Goal: Task Accomplishment & Management: Manage account settings

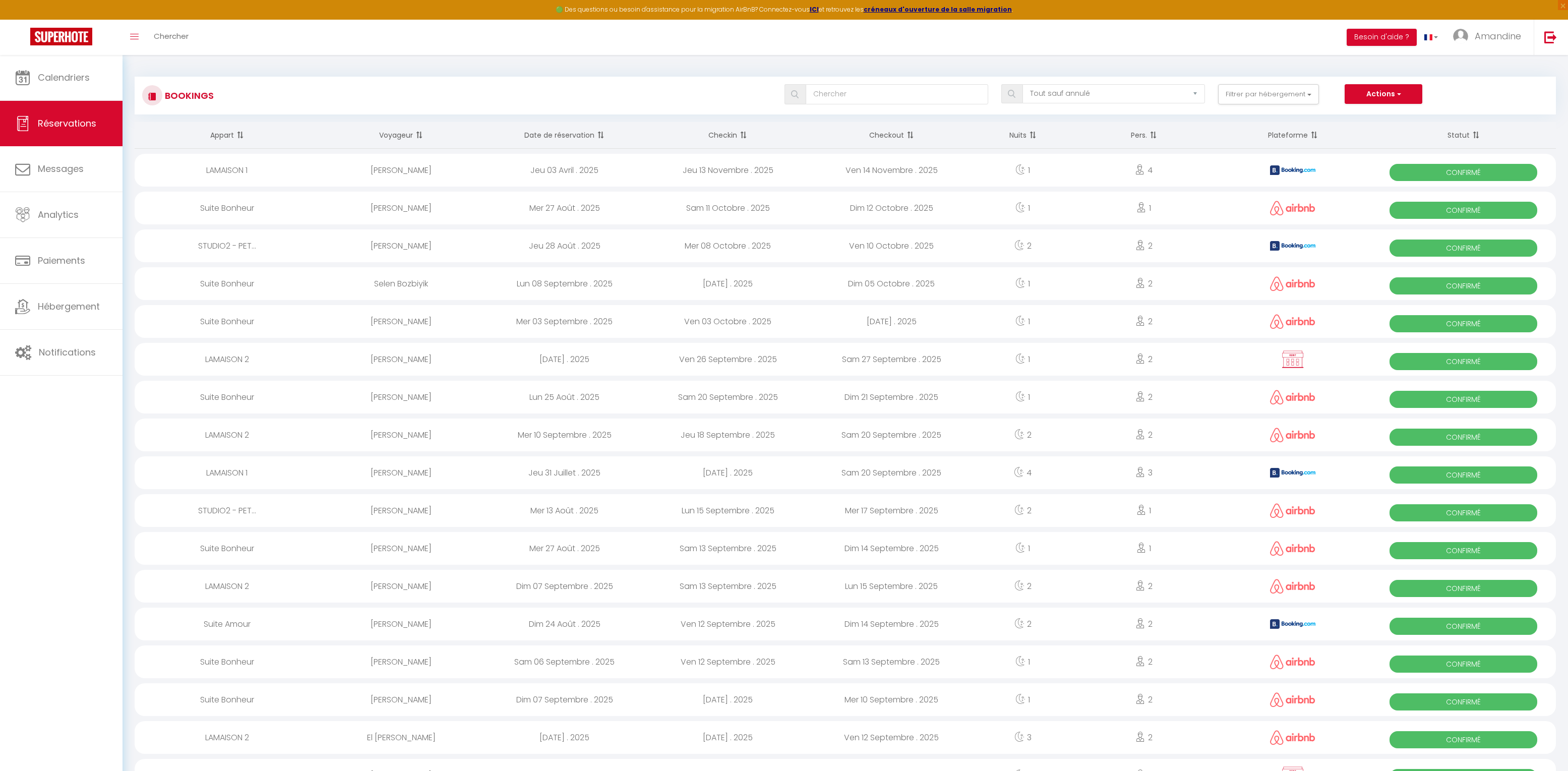
select select "not_cancelled"
click at [76, 67] on link "Calendriers" at bounding box center [61, 77] width 122 height 46
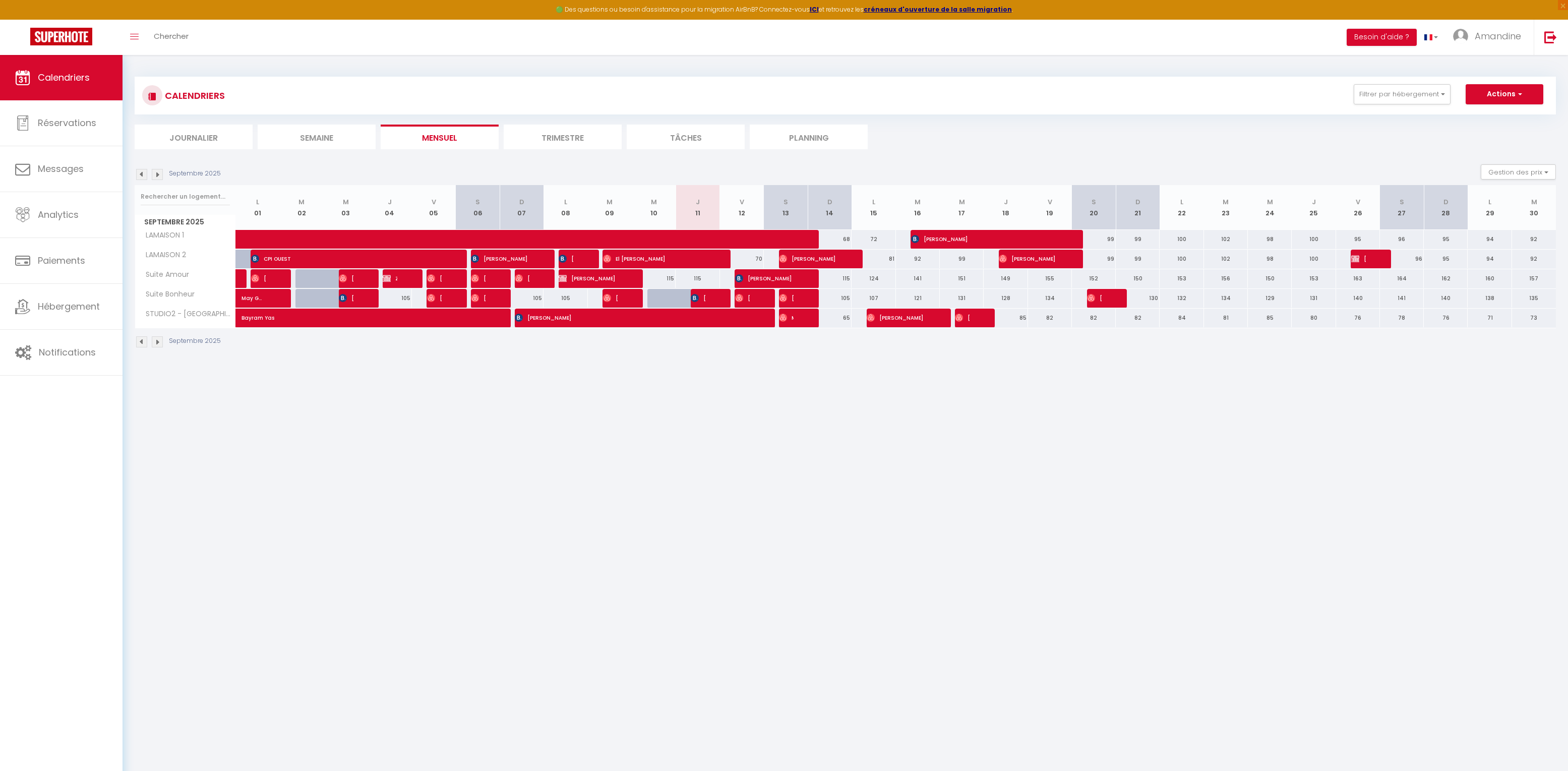
click at [701, 301] on span "[PERSON_NAME]" at bounding box center [698, 298] width 15 height 19
select select "OK"
select select "KO"
select select "0"
select select "1"
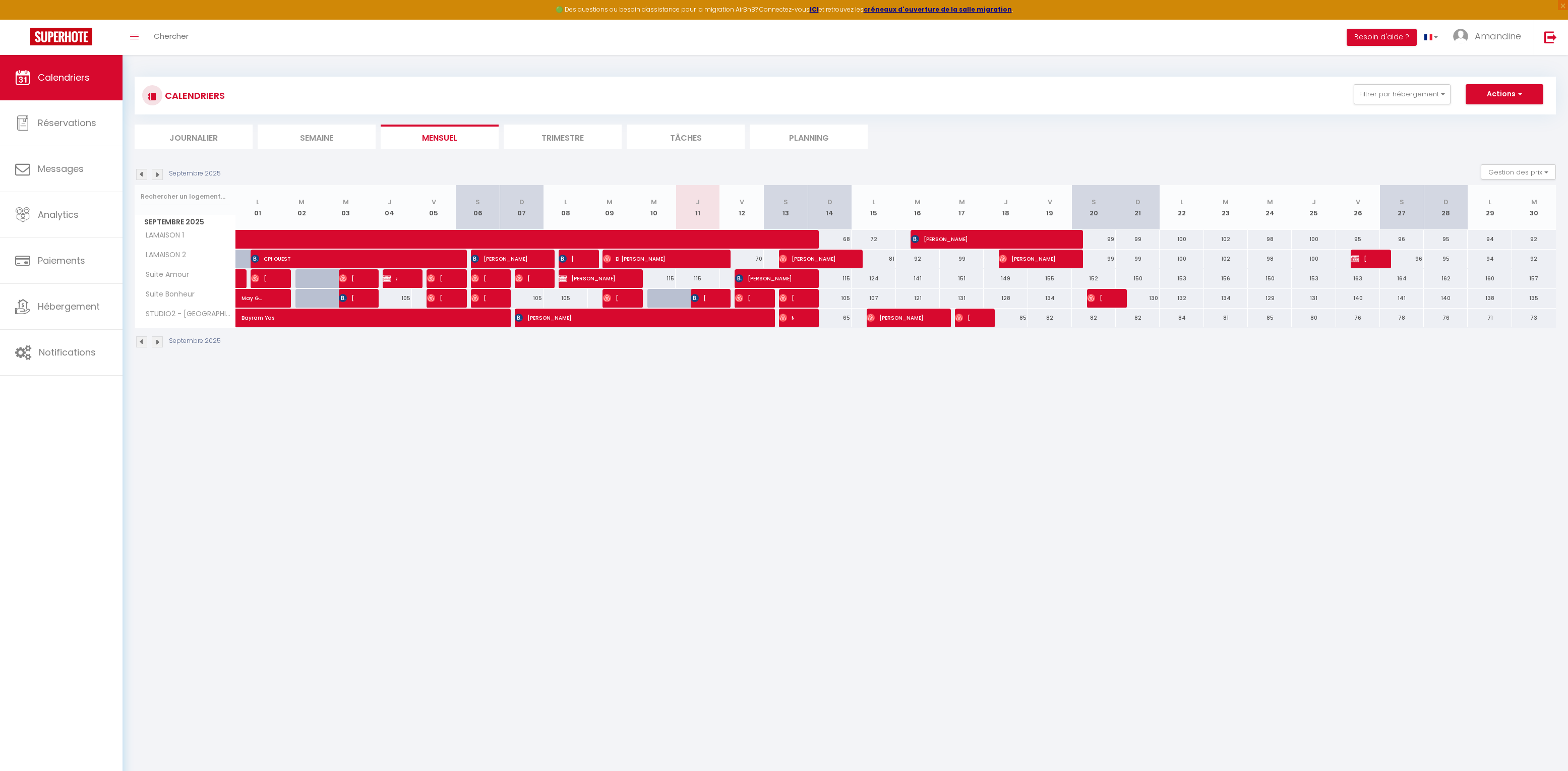
select select "1"
select select
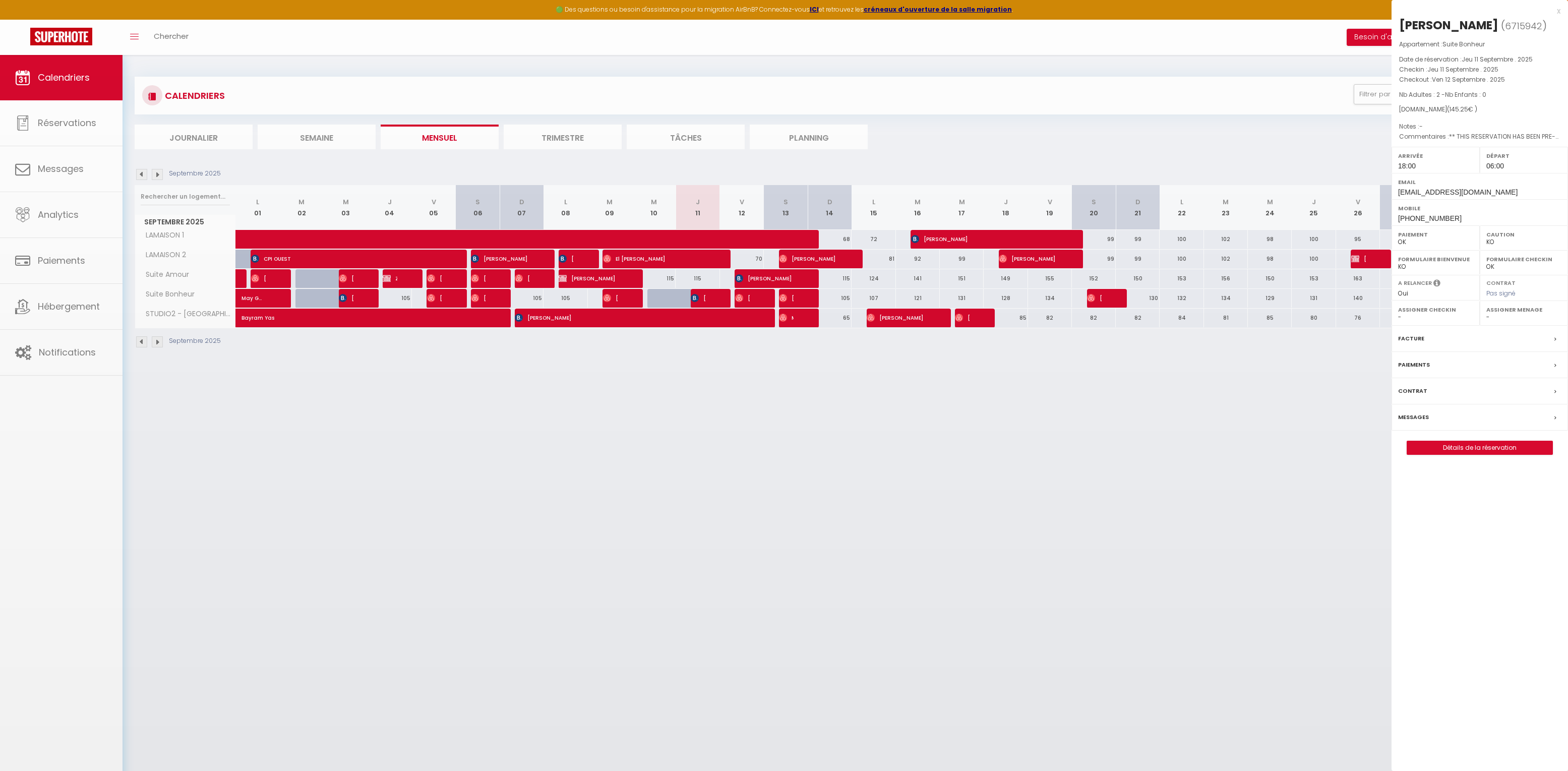
select select "32010"
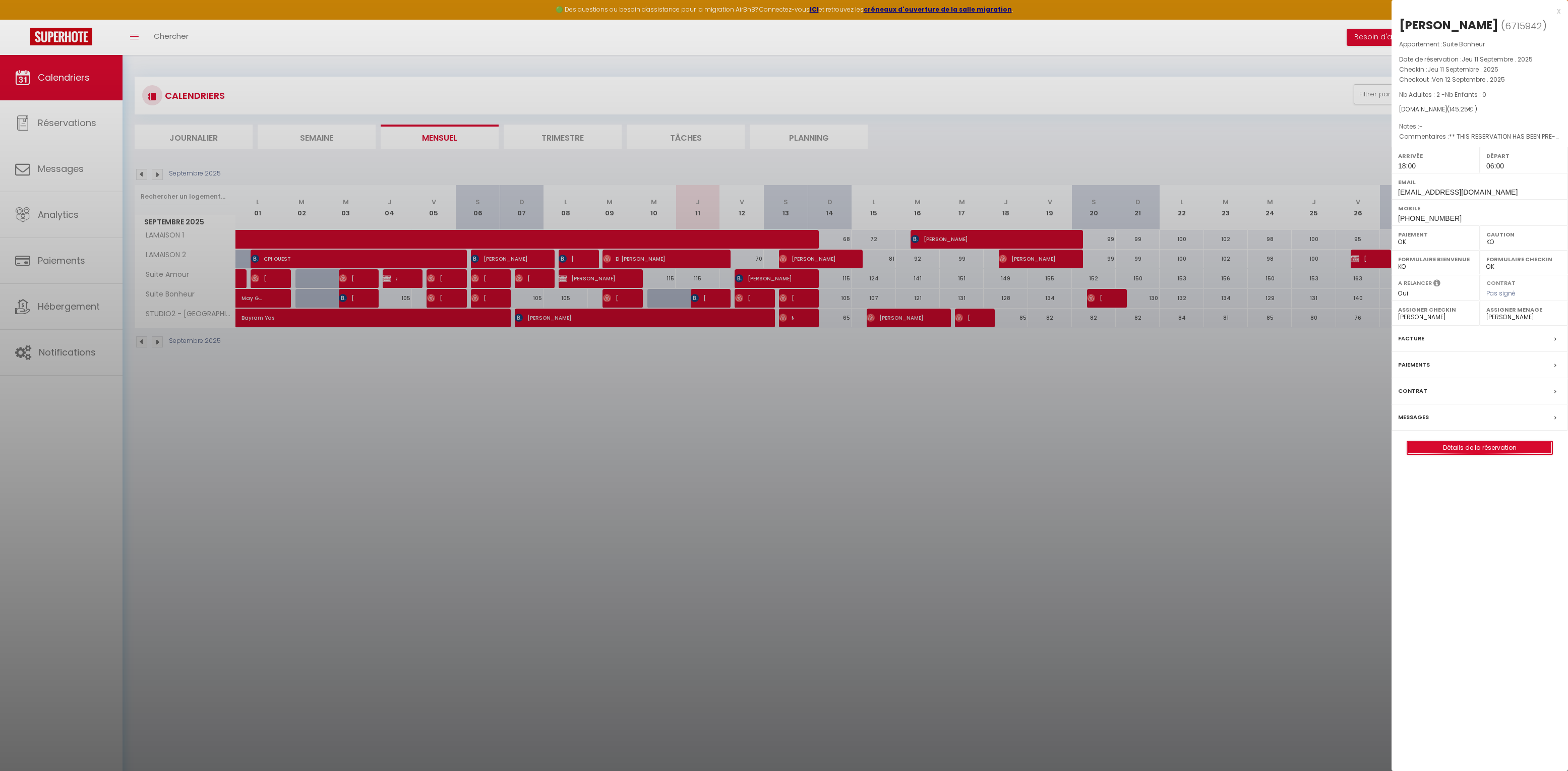
click at [1467, 451] on link "Détails de la réservation" at bounding box center [1480, 448] width 145 height 13
select select
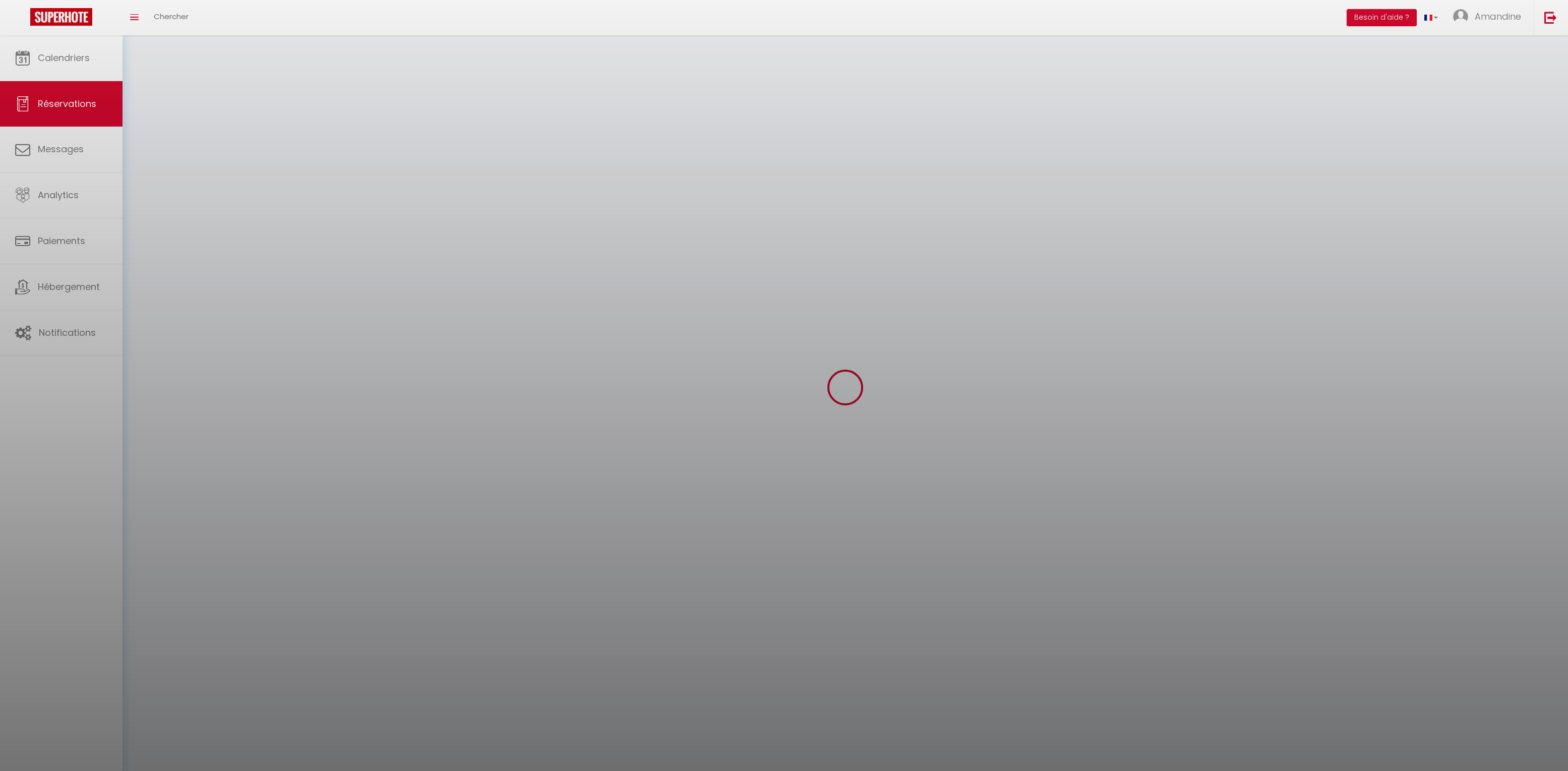
select select
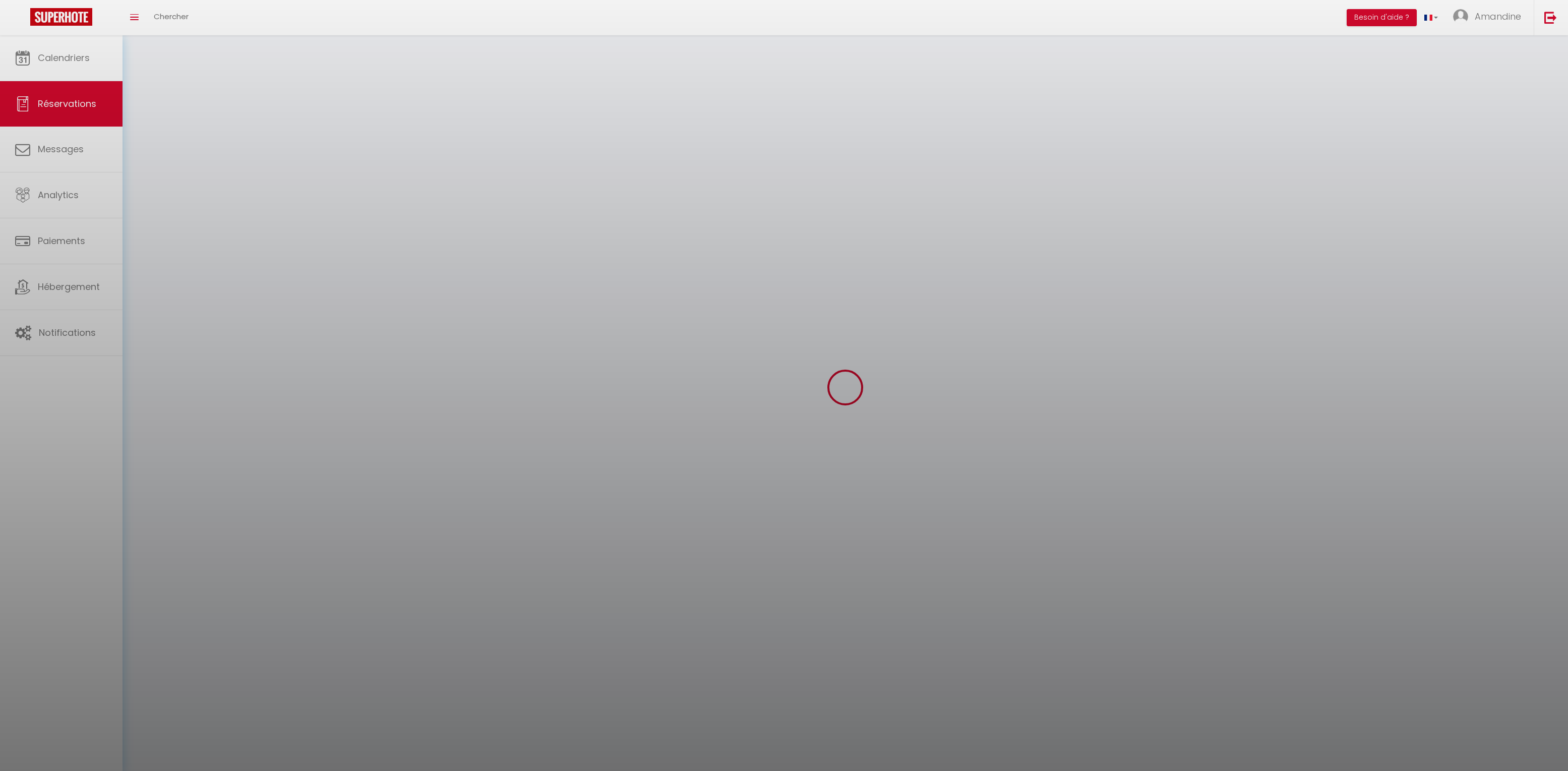
select select
checkbox input "false"
select select
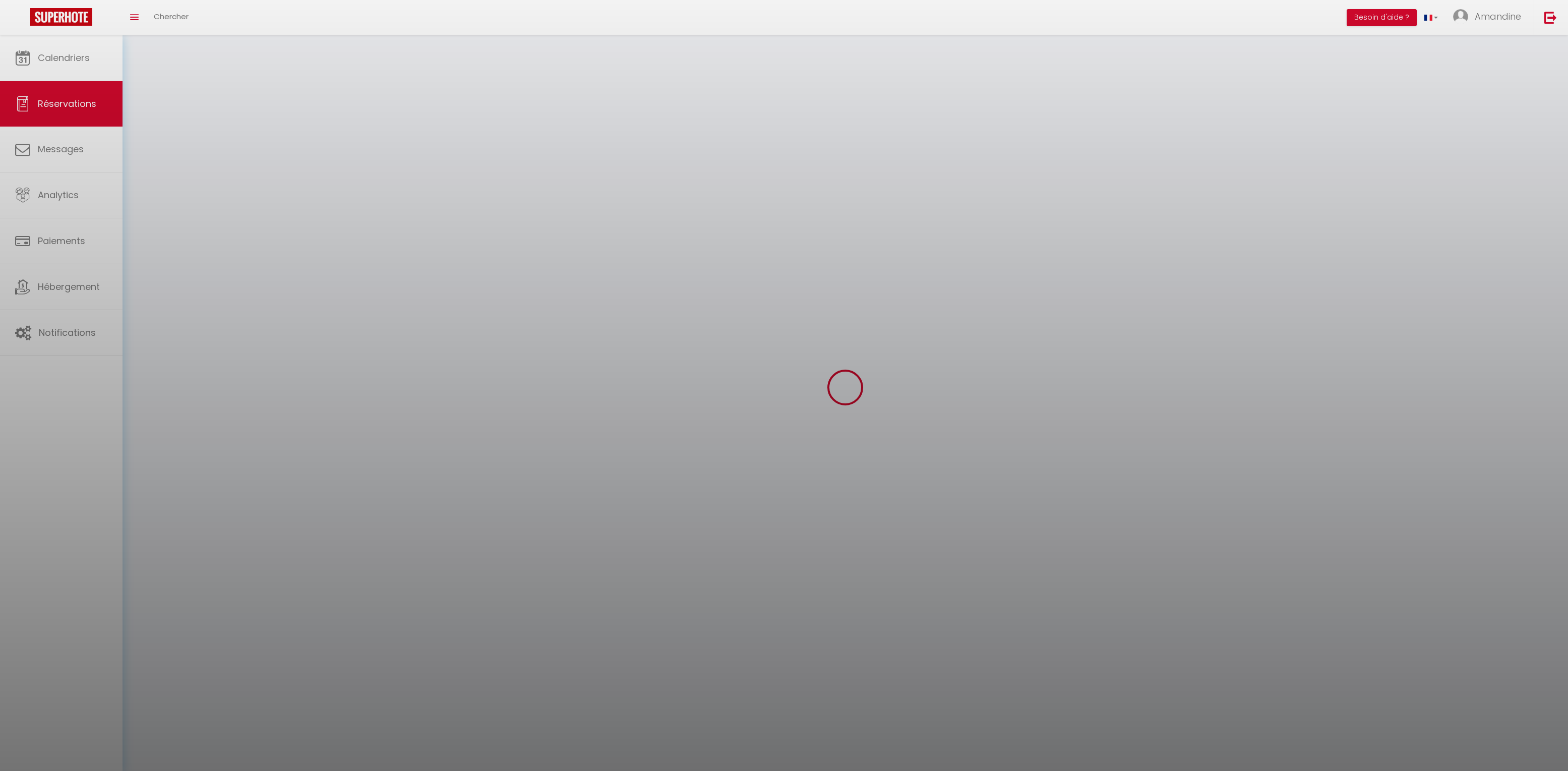
select select
checkbox input "false"
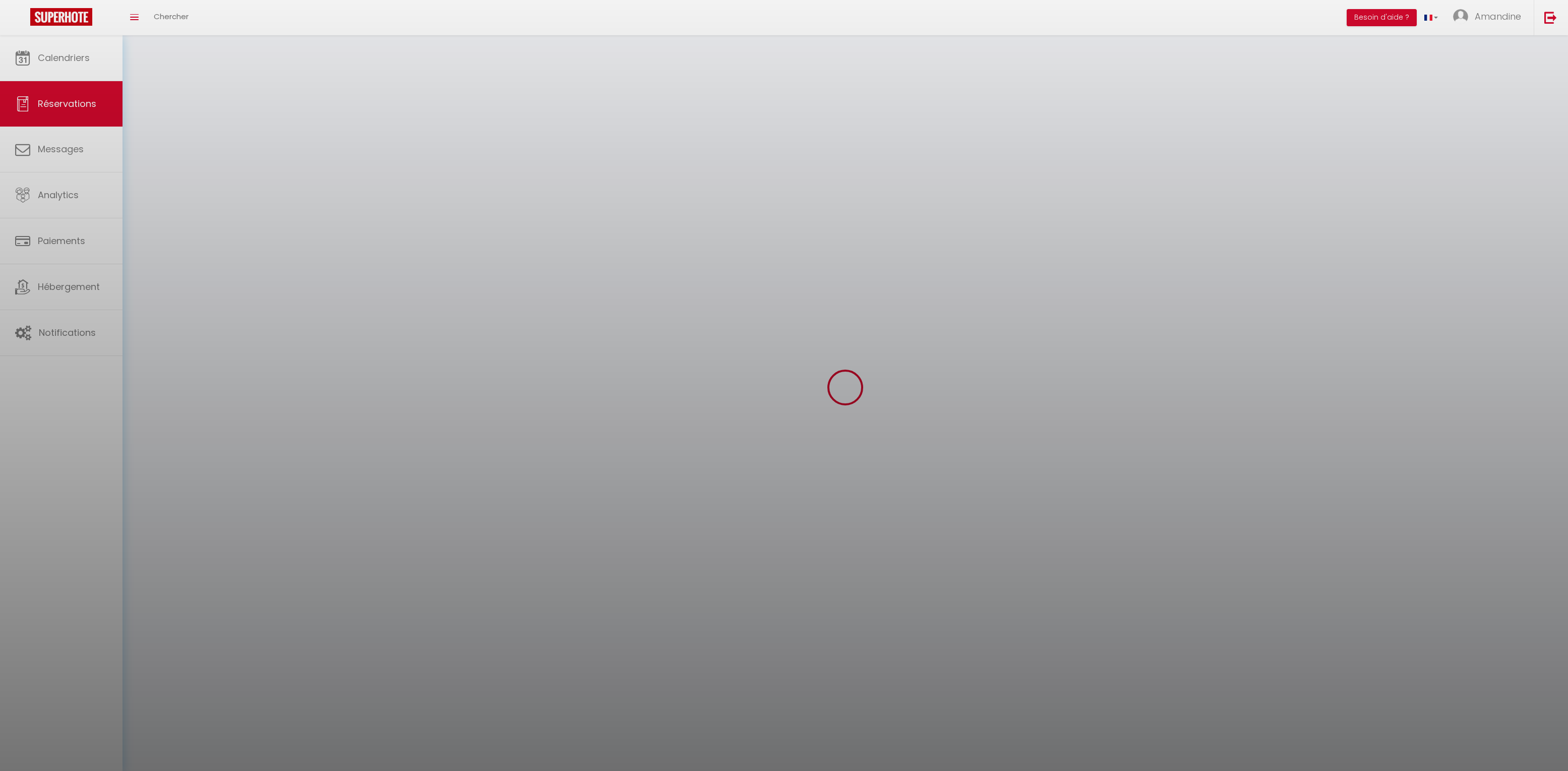
select select
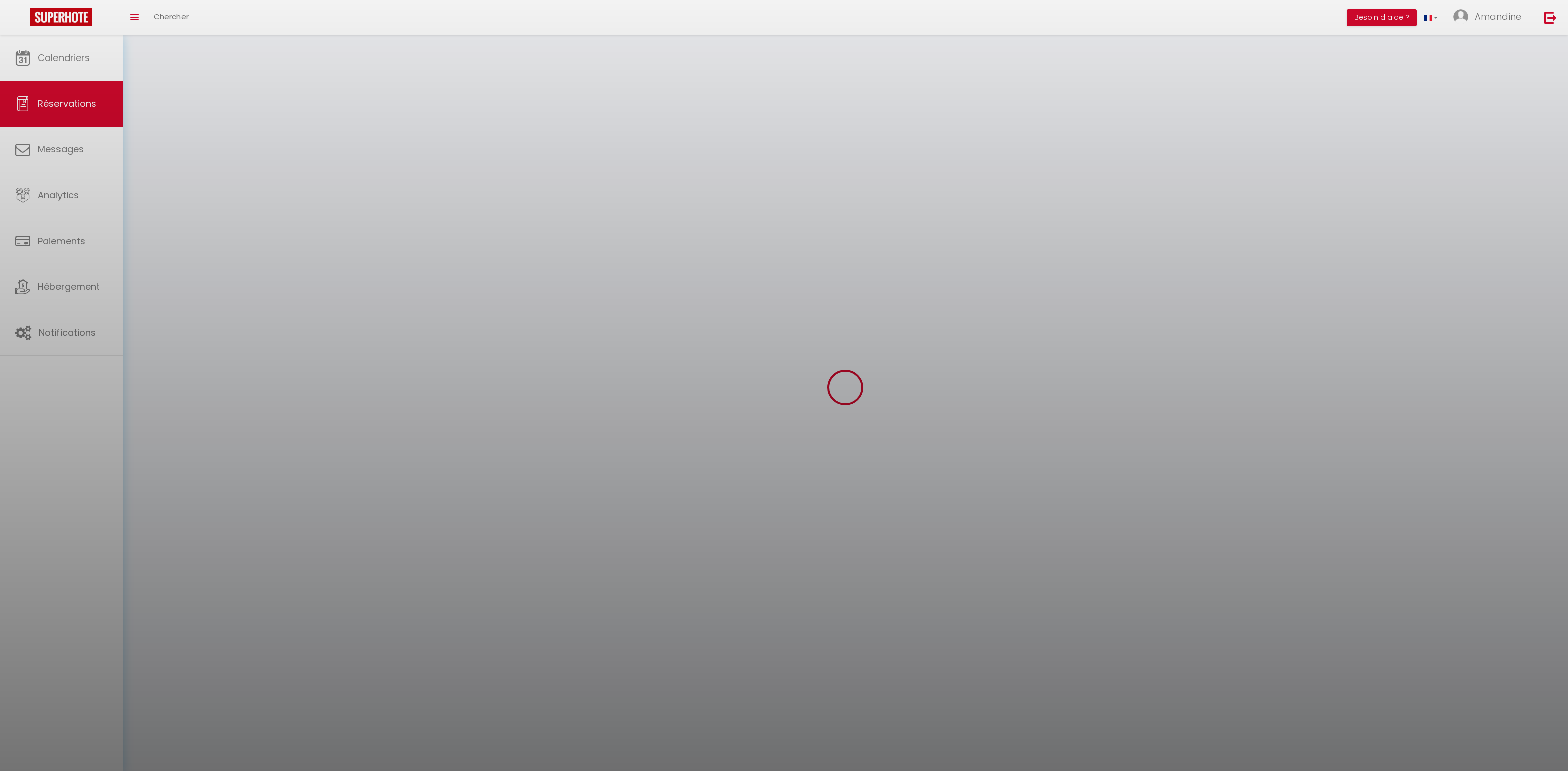
checkbox input "false"
select select
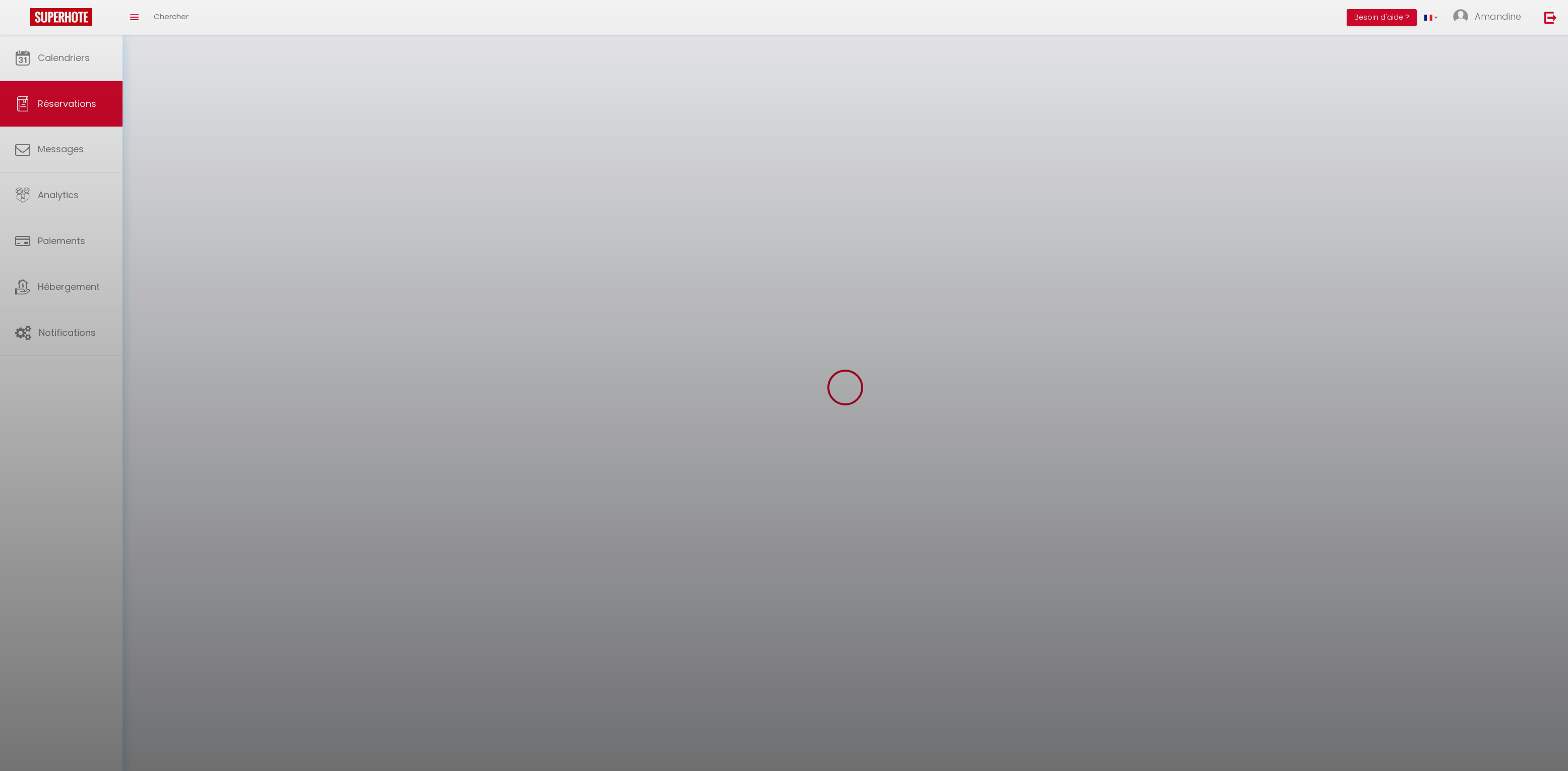
select select
checkbox input "false"
select select
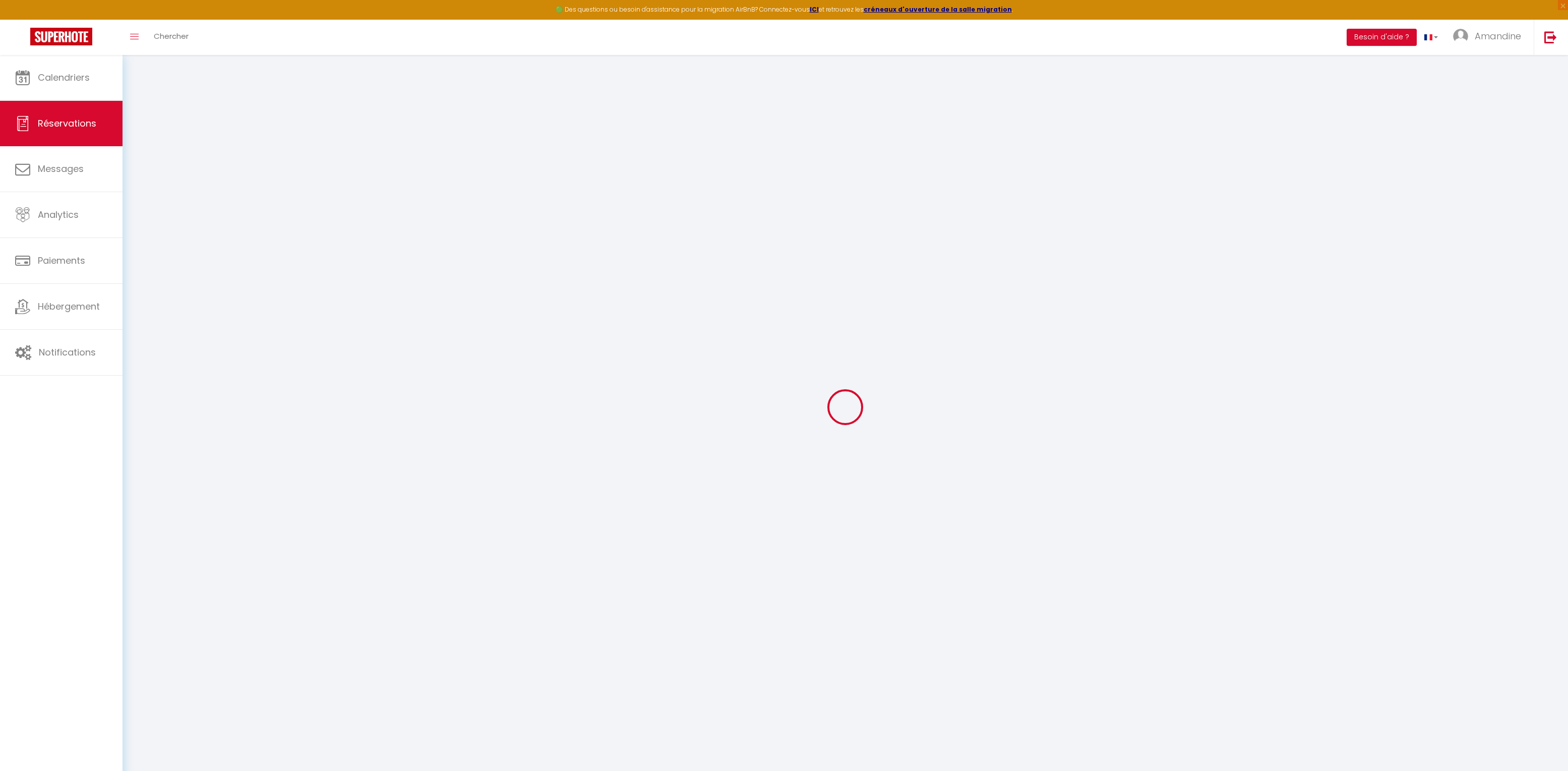
type input "Célien"
type input "TERRIN"
type input "[EMAIL_ADDRESS][DOMAIN_NAME]"
type input "[PHONE_NUMBER]"
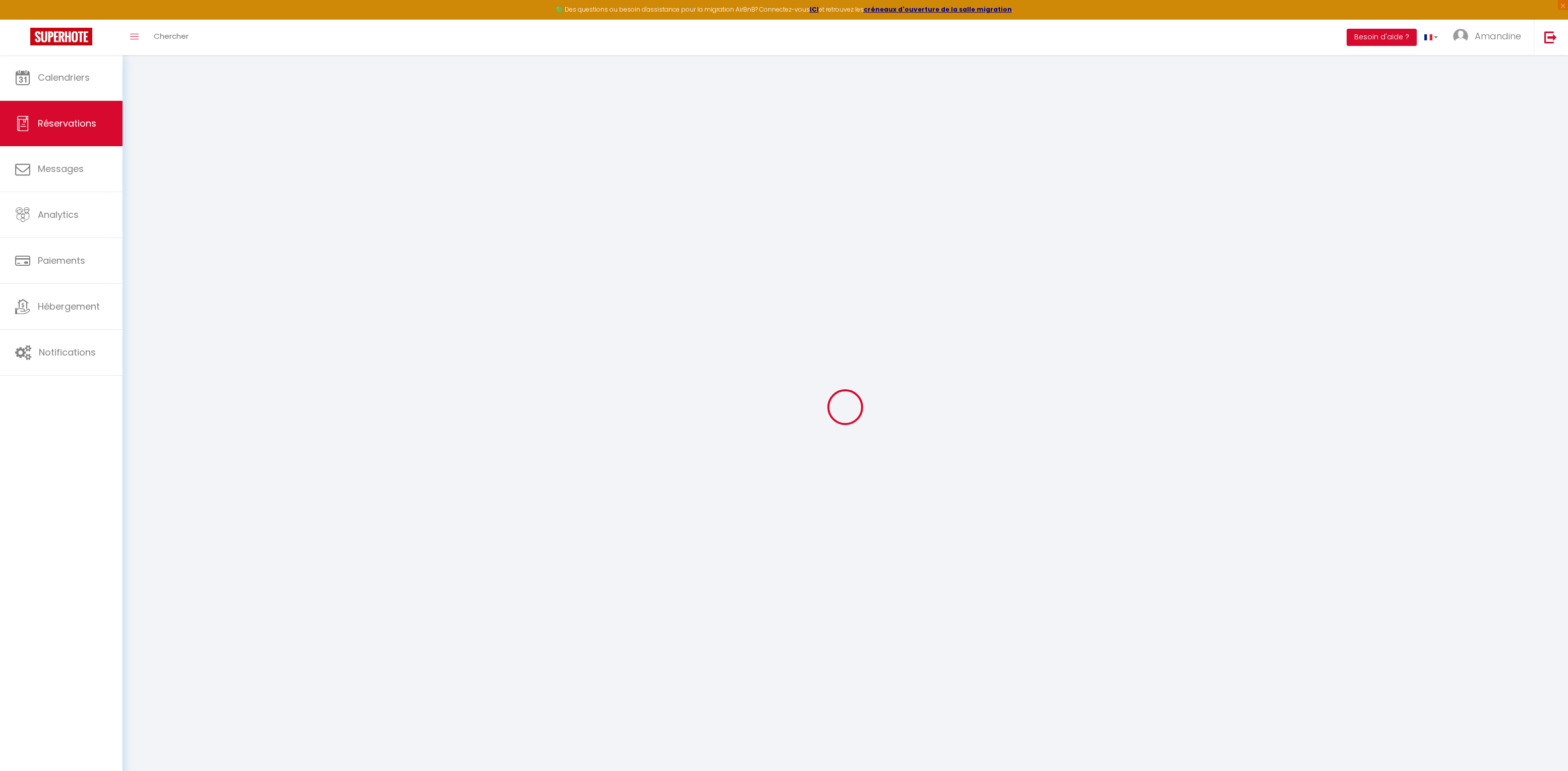
type input "0627446079"
select select "FR"
type input "21"
type input "2.03"
select select "54970"
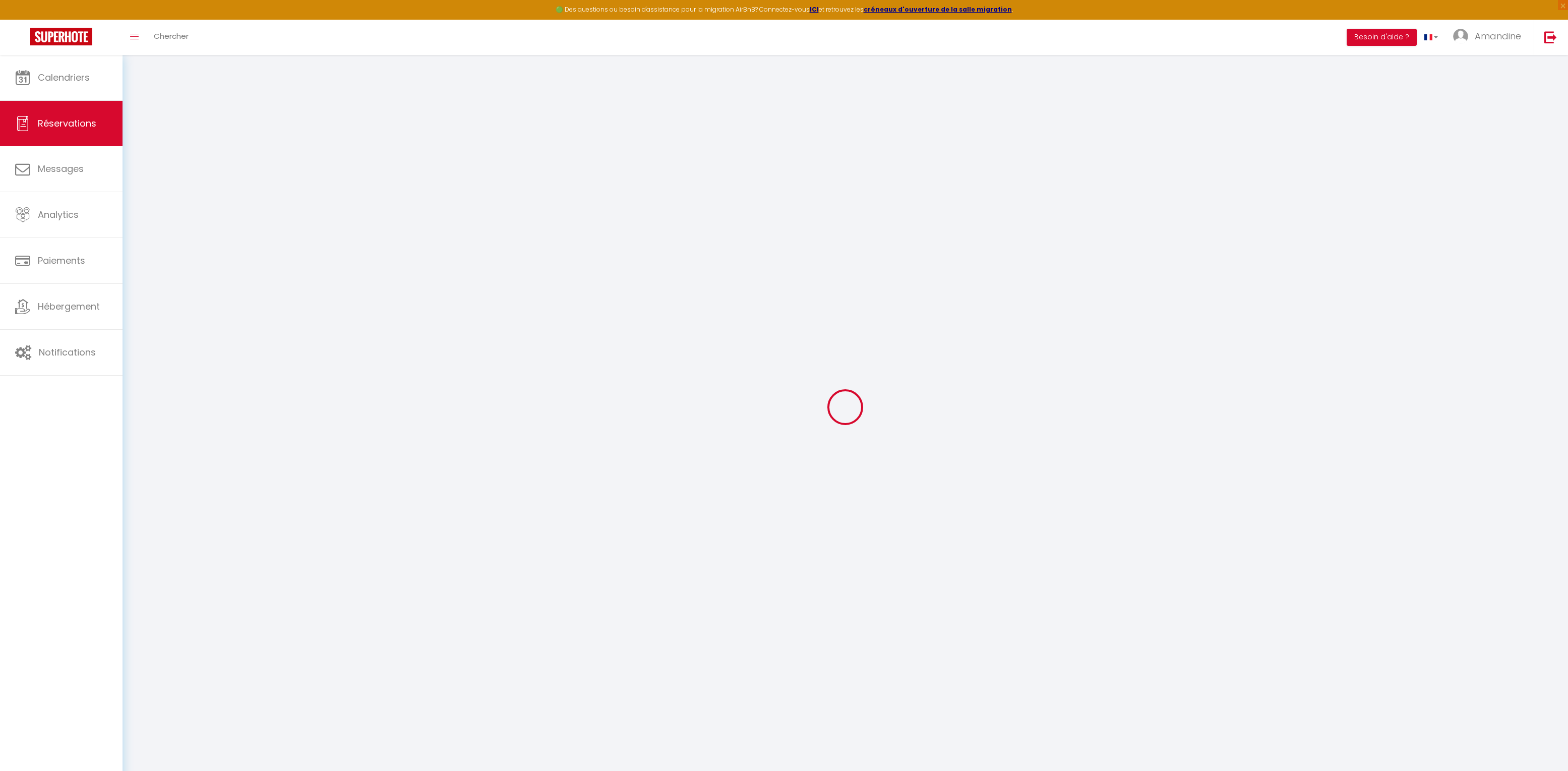
select select "1"
select select
type input "2"
select select "12"
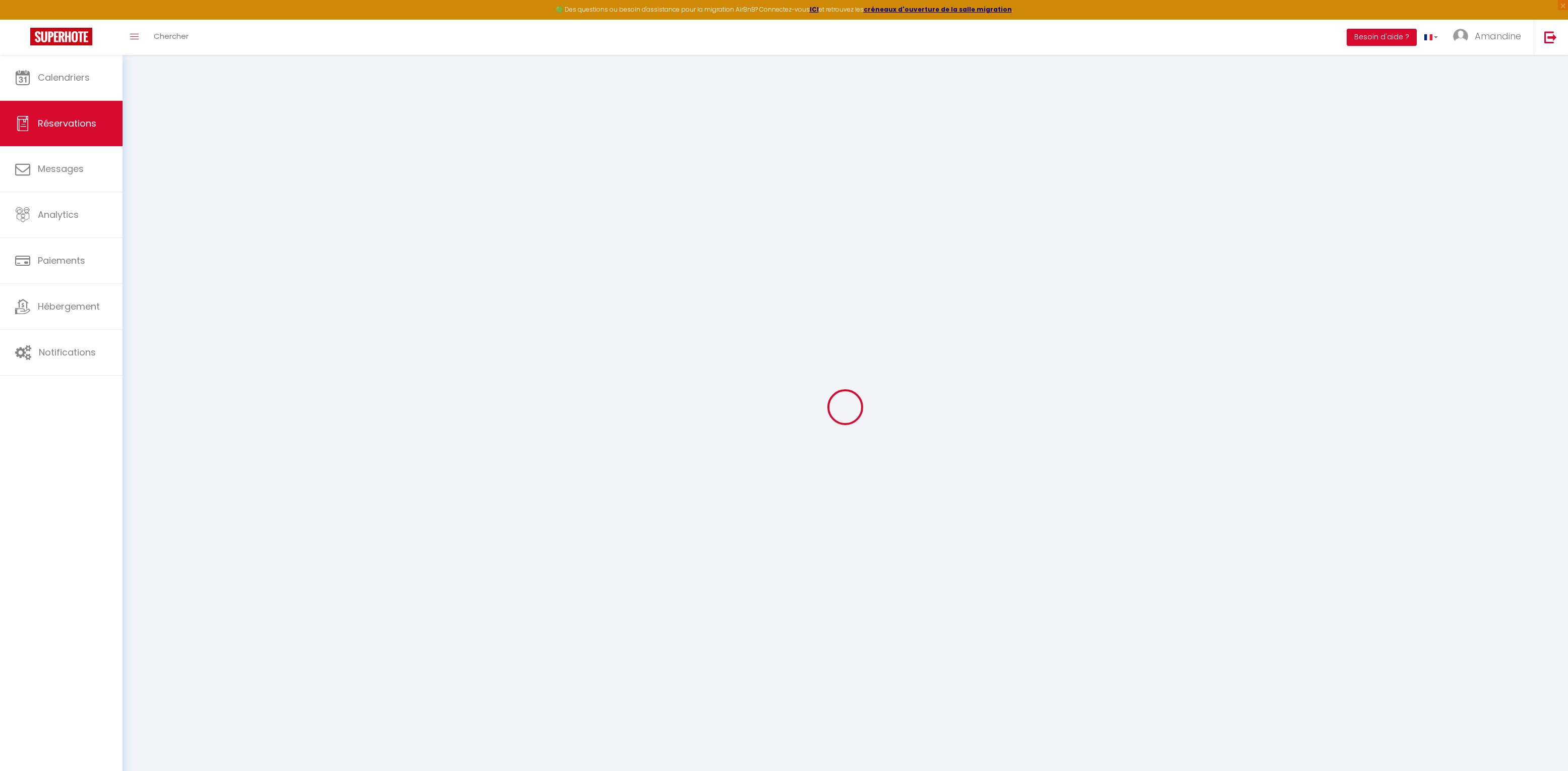
select select "14"
type input "105"
checkbox input "false"
type input "0"
select select "2"
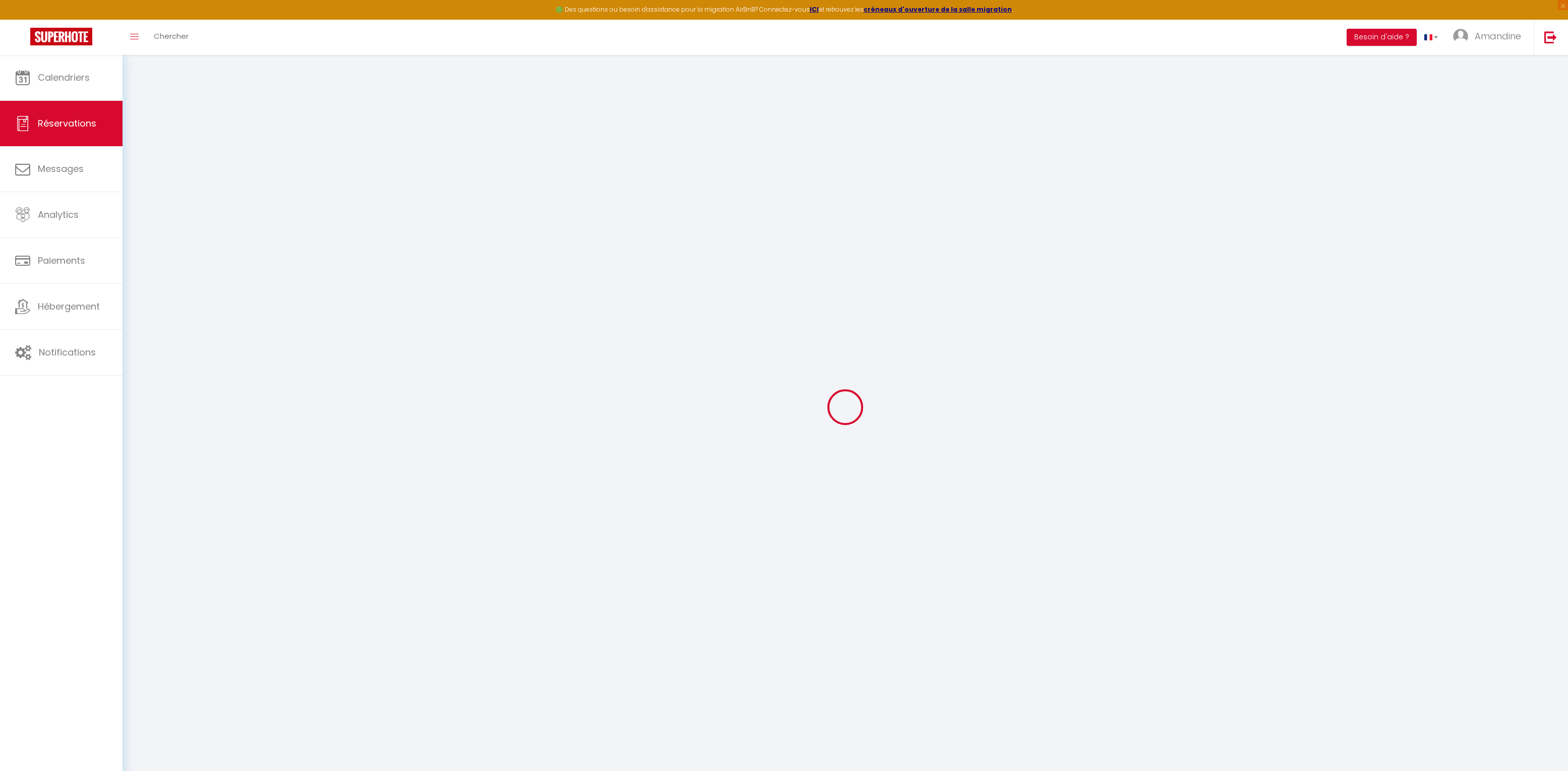
type input "0"
select select
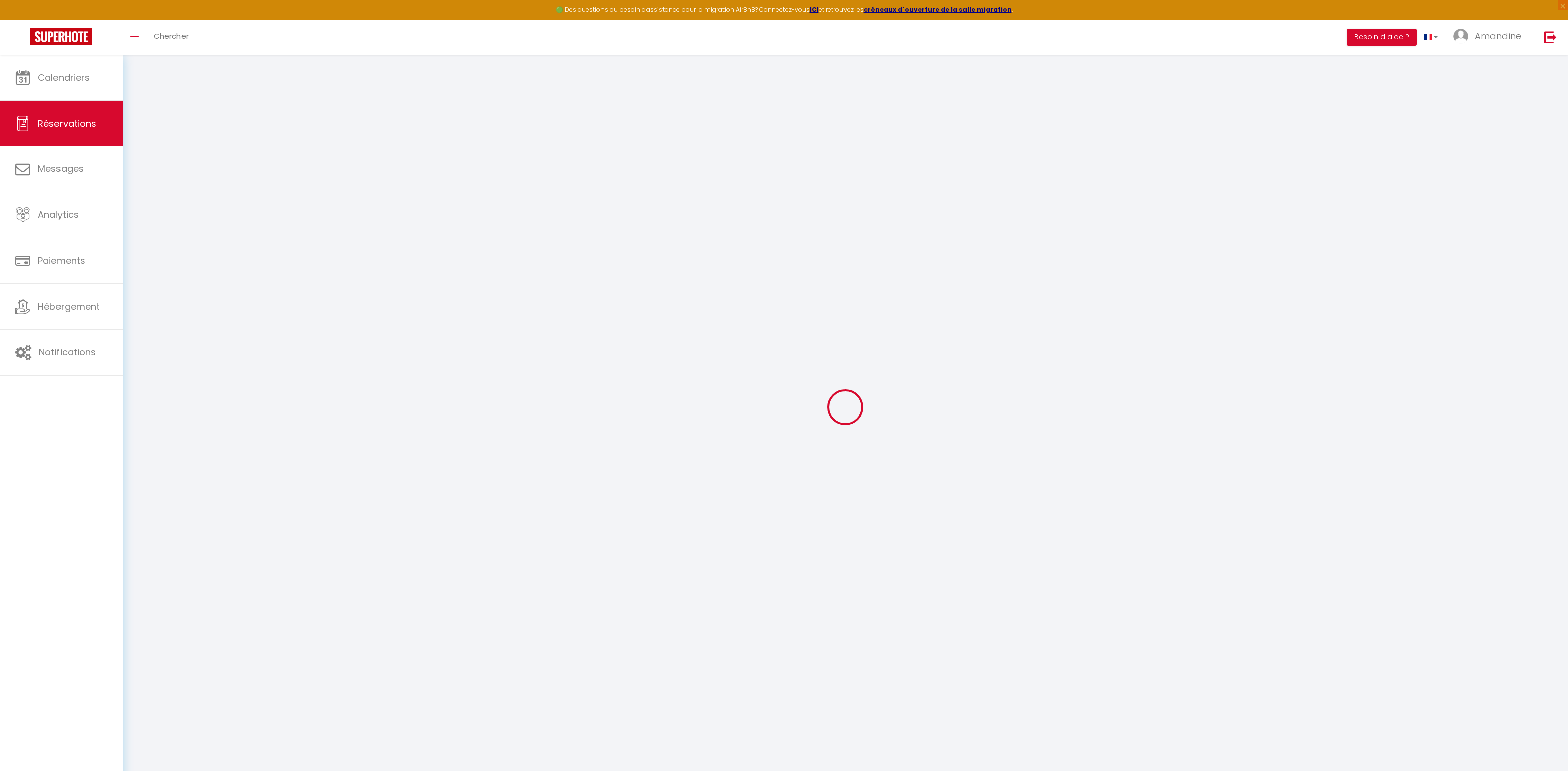
checkbox input "false"
select select
checkbox input "false"
select select
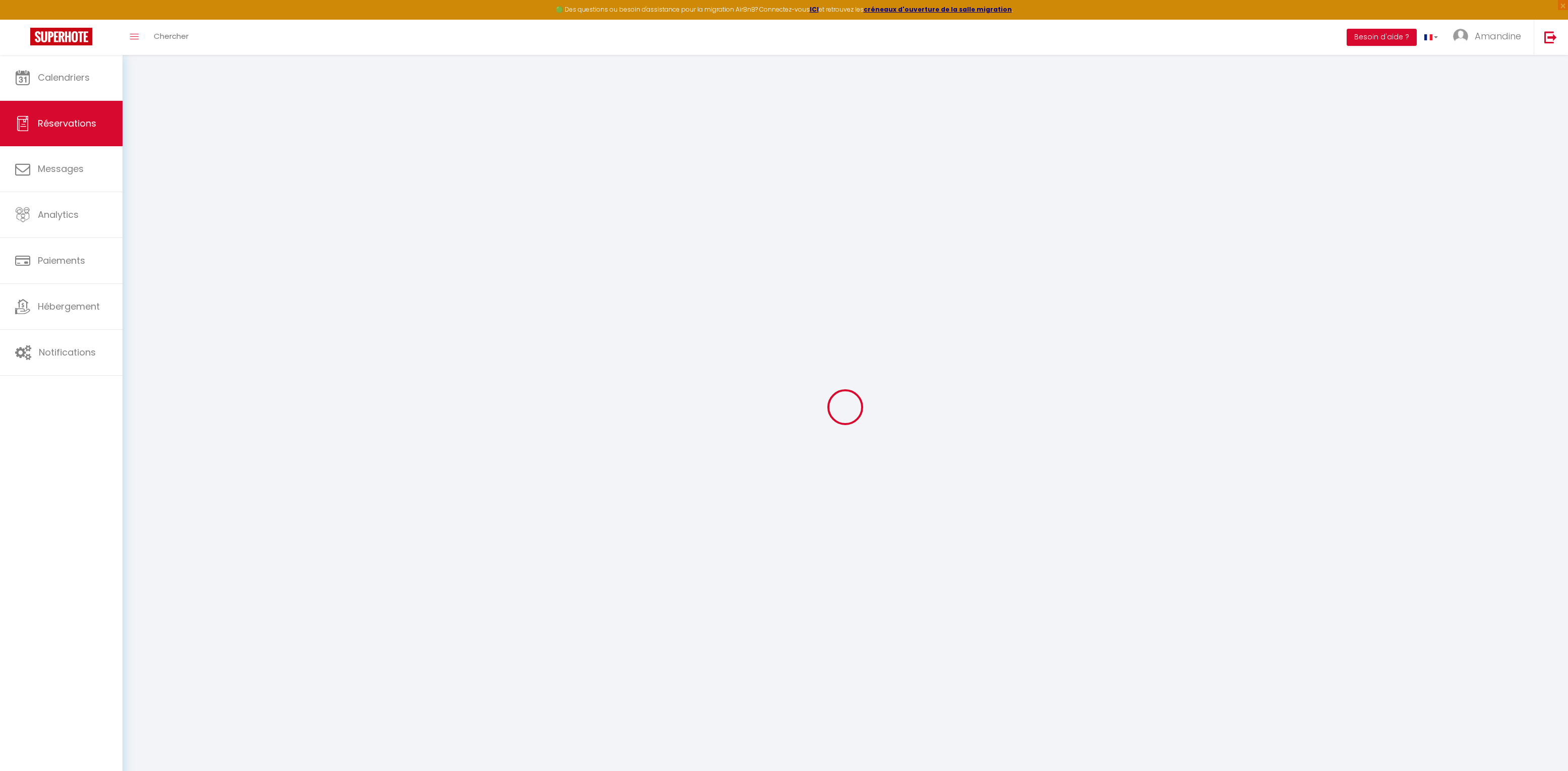
select select
checkbox input "false"
select select
checkbox input "false"
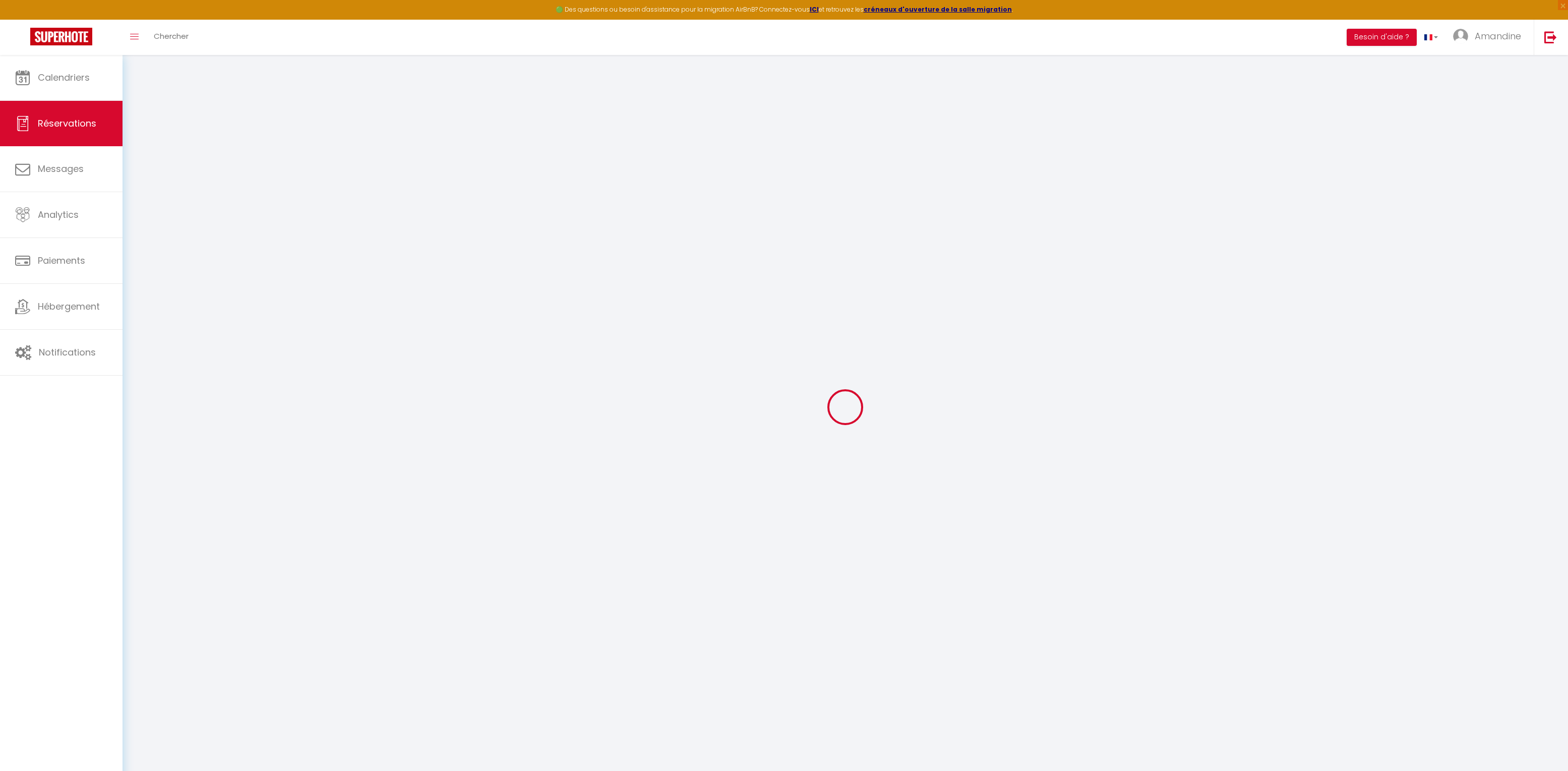
type textarea "** THIS RESERVATION HAS BEEN PRE-PAID ** Approximate time of arrival: between 1…"
type input "35"
type input "5.25"
select select
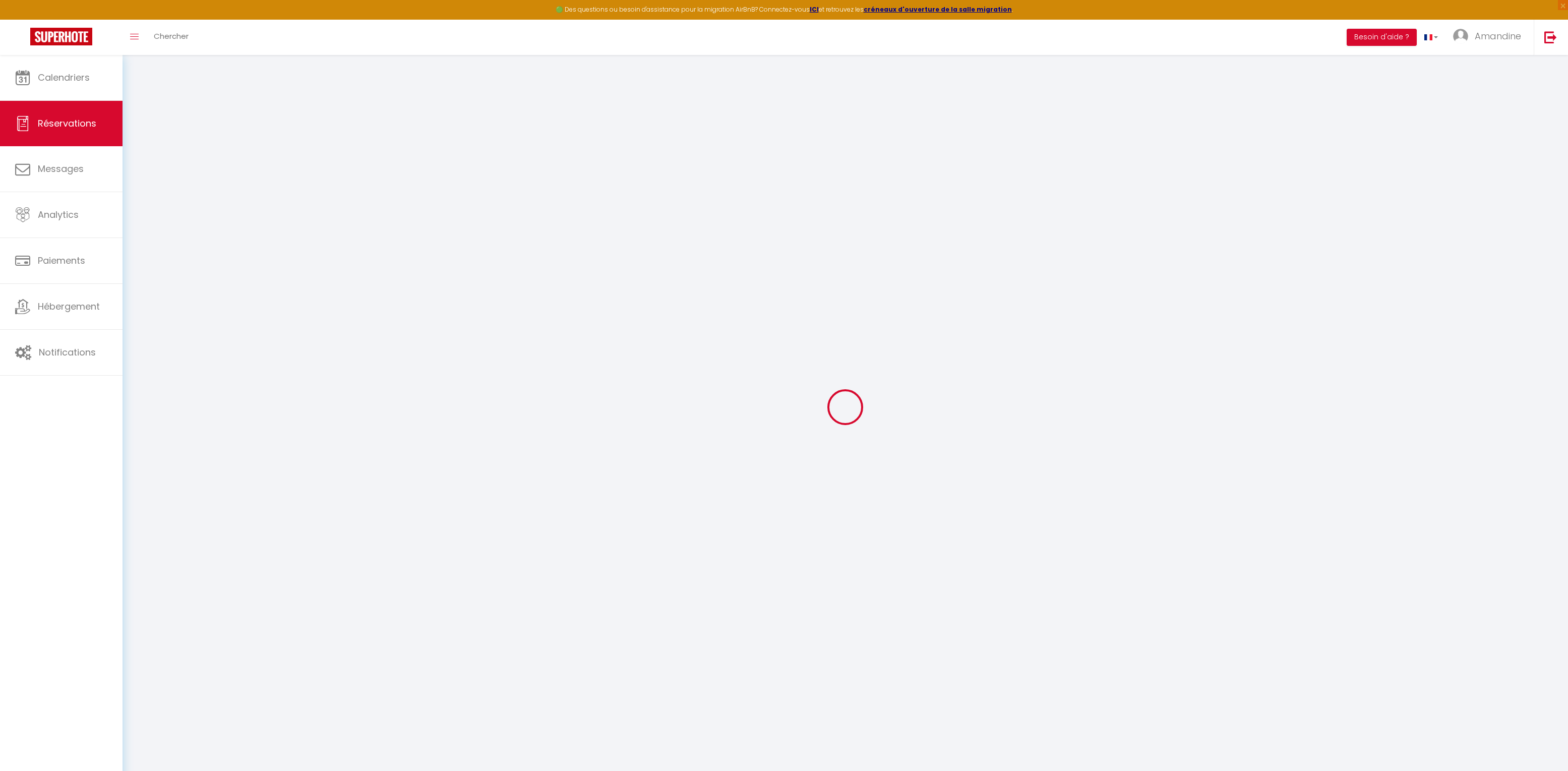
scroll to position [175, 0]
checkbox input "false"
select select "18:00"
select select "06:00"
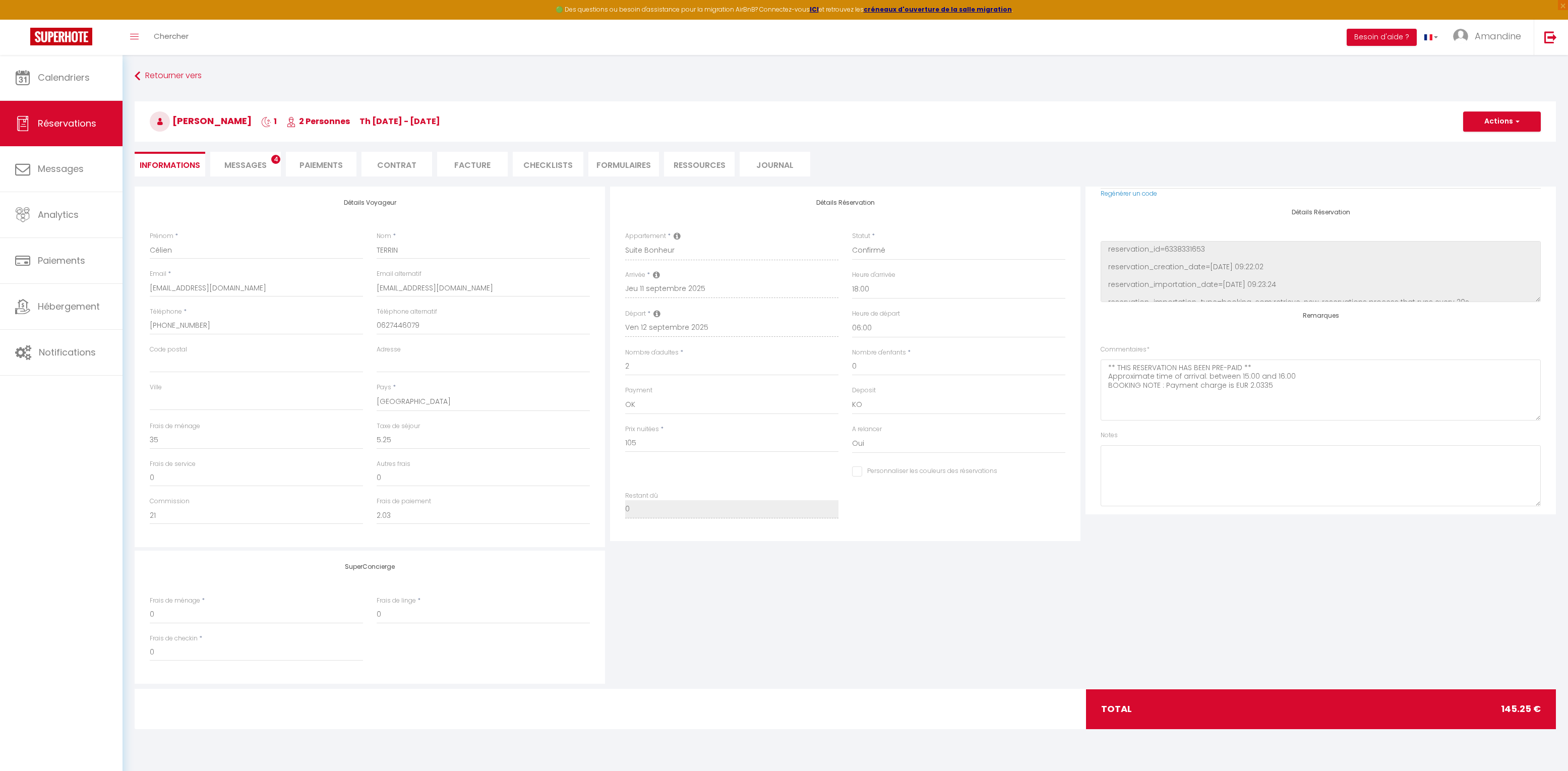
click at [266, 166] on span "Messages" at bounding box center [246, 165] width 43 height 12
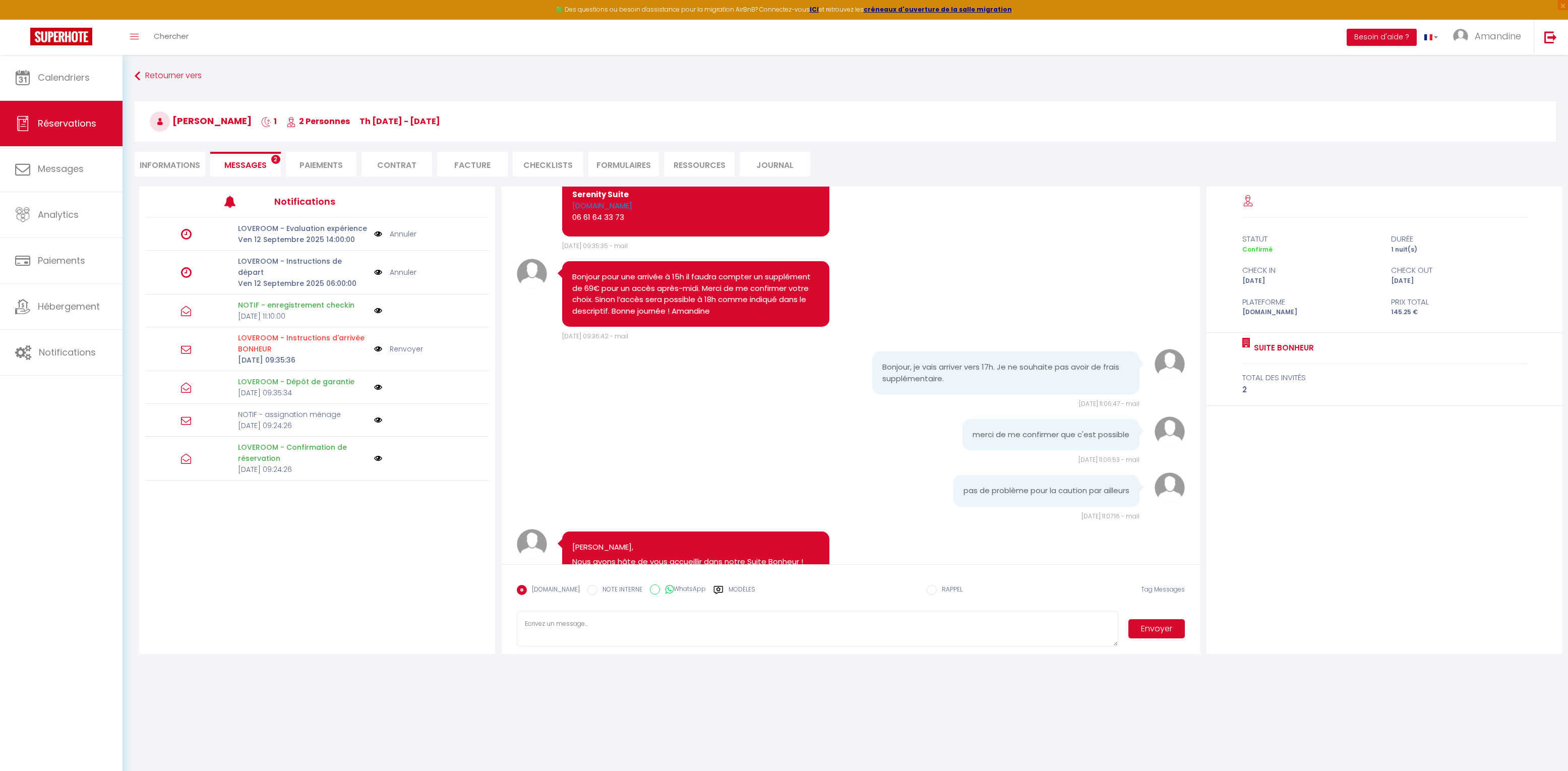
scroll to position [1576, 0]
